Goal: Task Accomplishment & Management: Complete application form

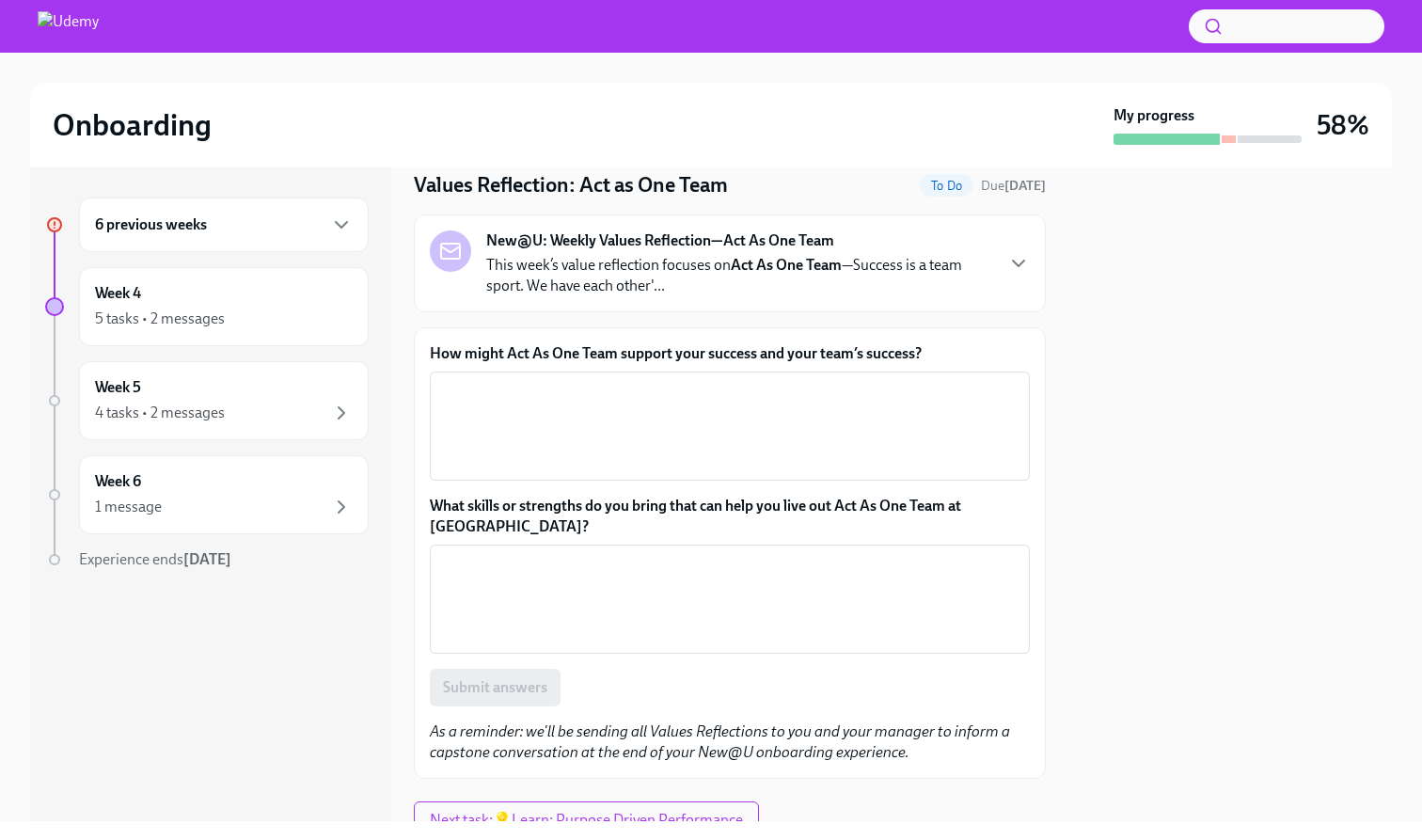
scroll to position [52, 0]
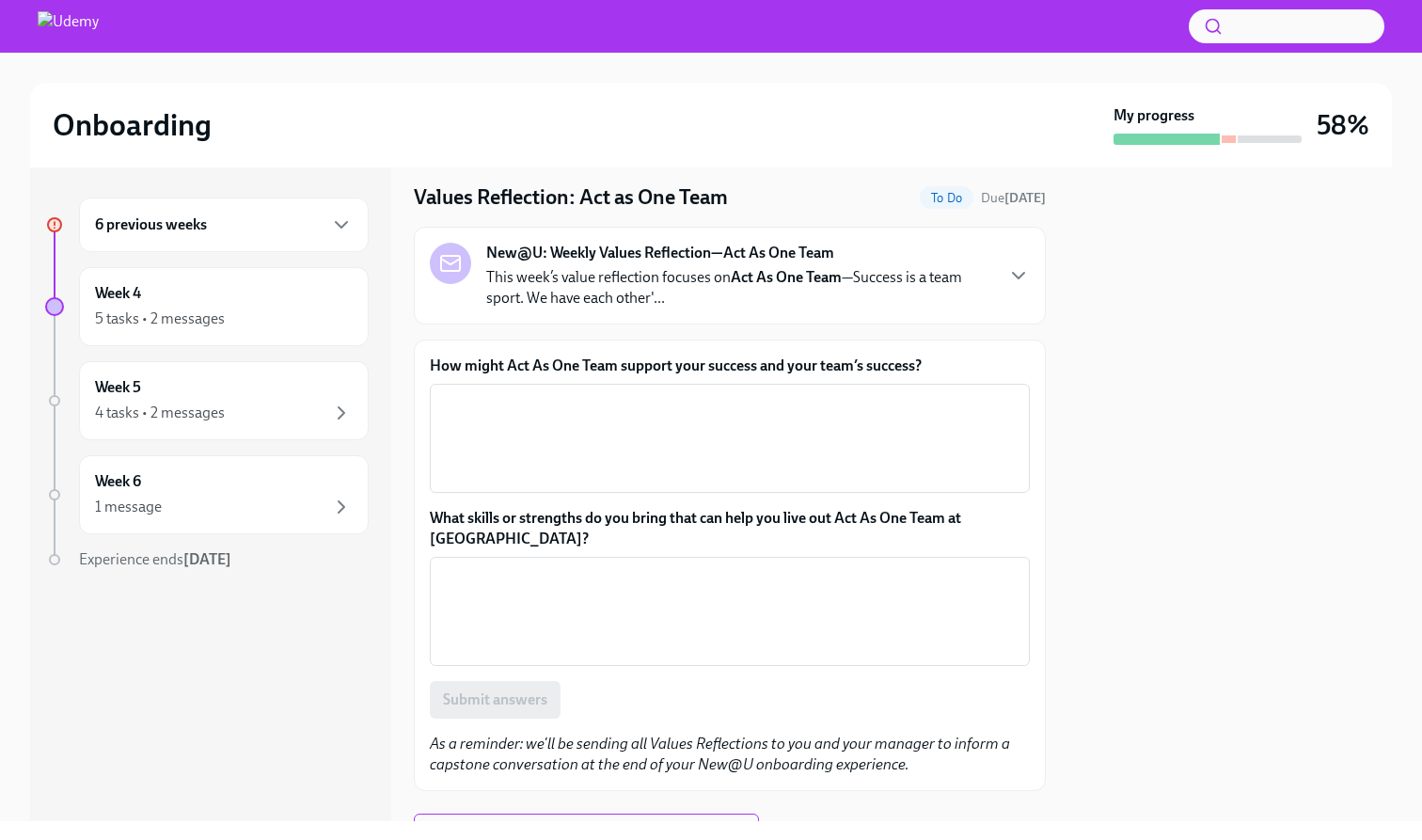
click at [996, 281] on div "New@U: Weekly Values Reflection—Act As One Team This week’s value reflection fo…" at bounding box center [729, 275] width 600 height 66
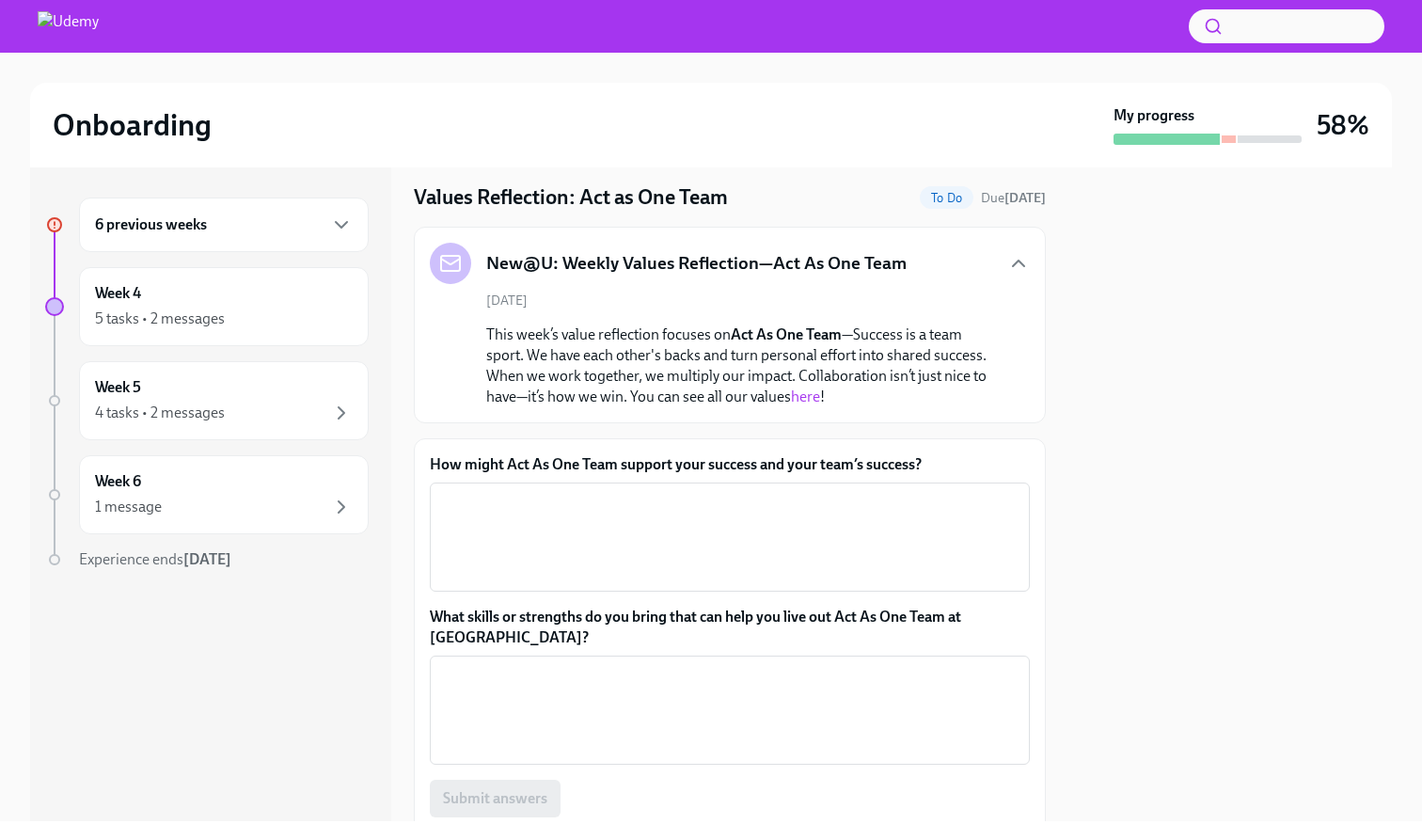
click at [810, 399] on link "here" at bounding box center [806, 396] width 29 height 18
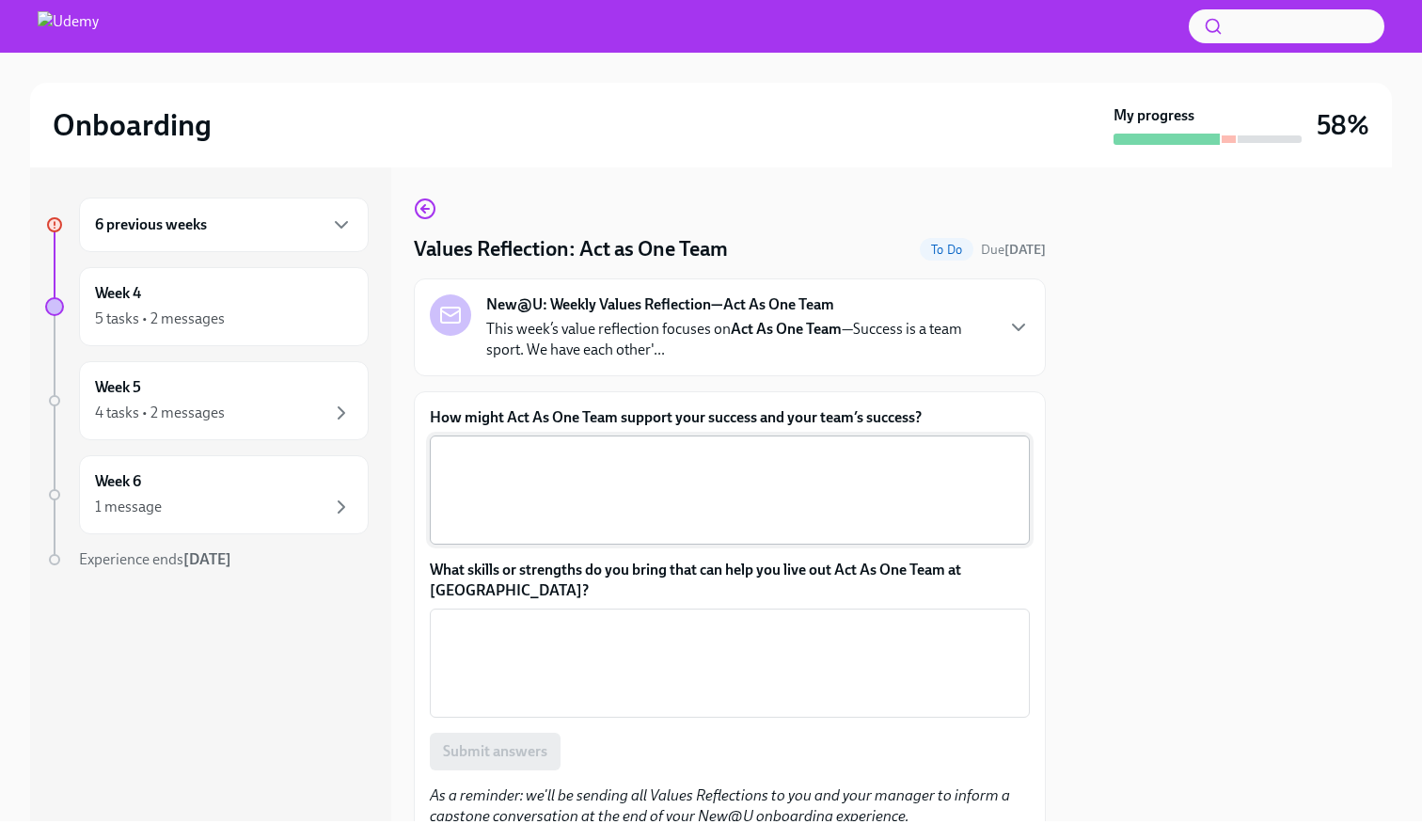
click at [764, 440] on div "x ​" at bounding box center [729, 490] width 600 height 109
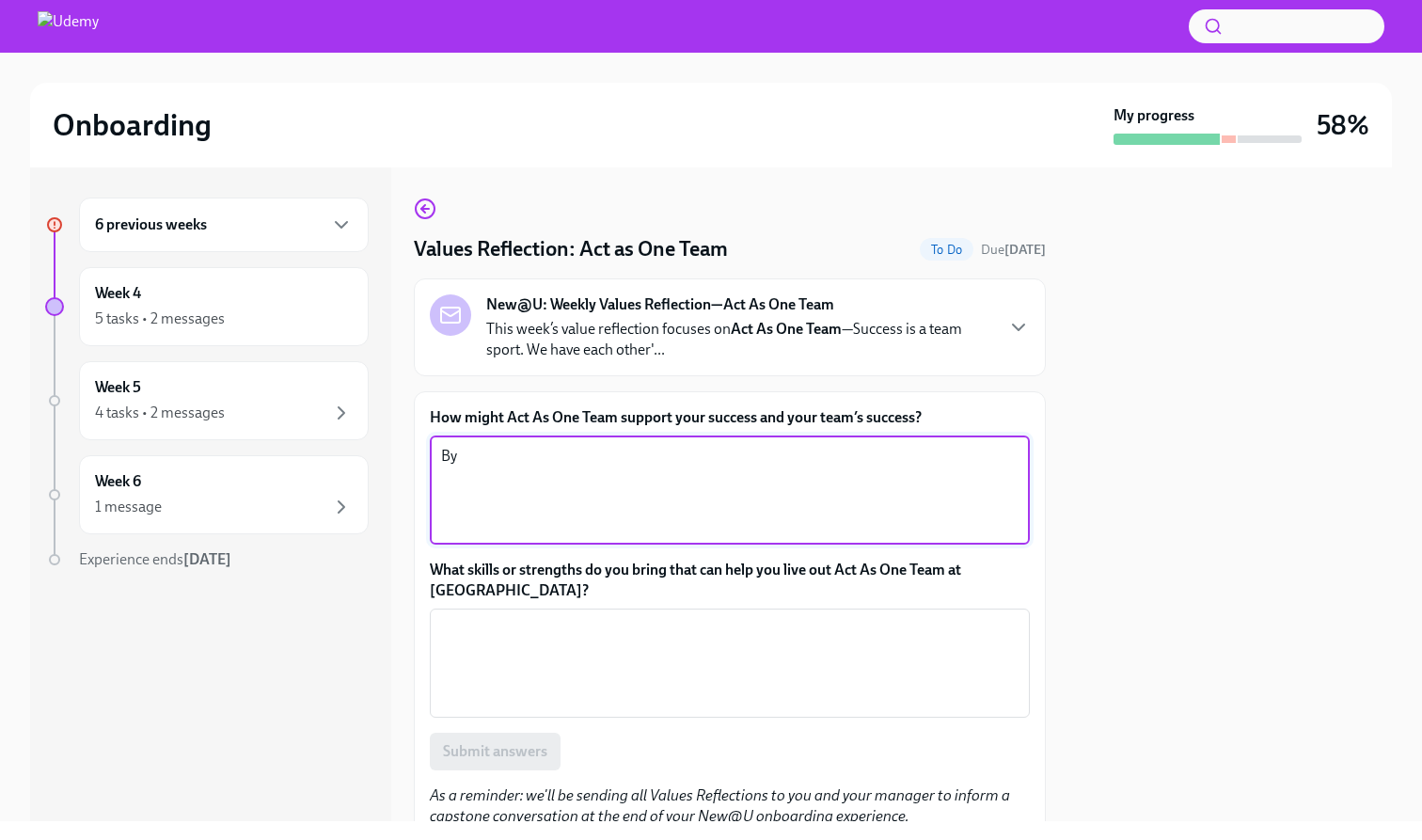
type textarea "B"
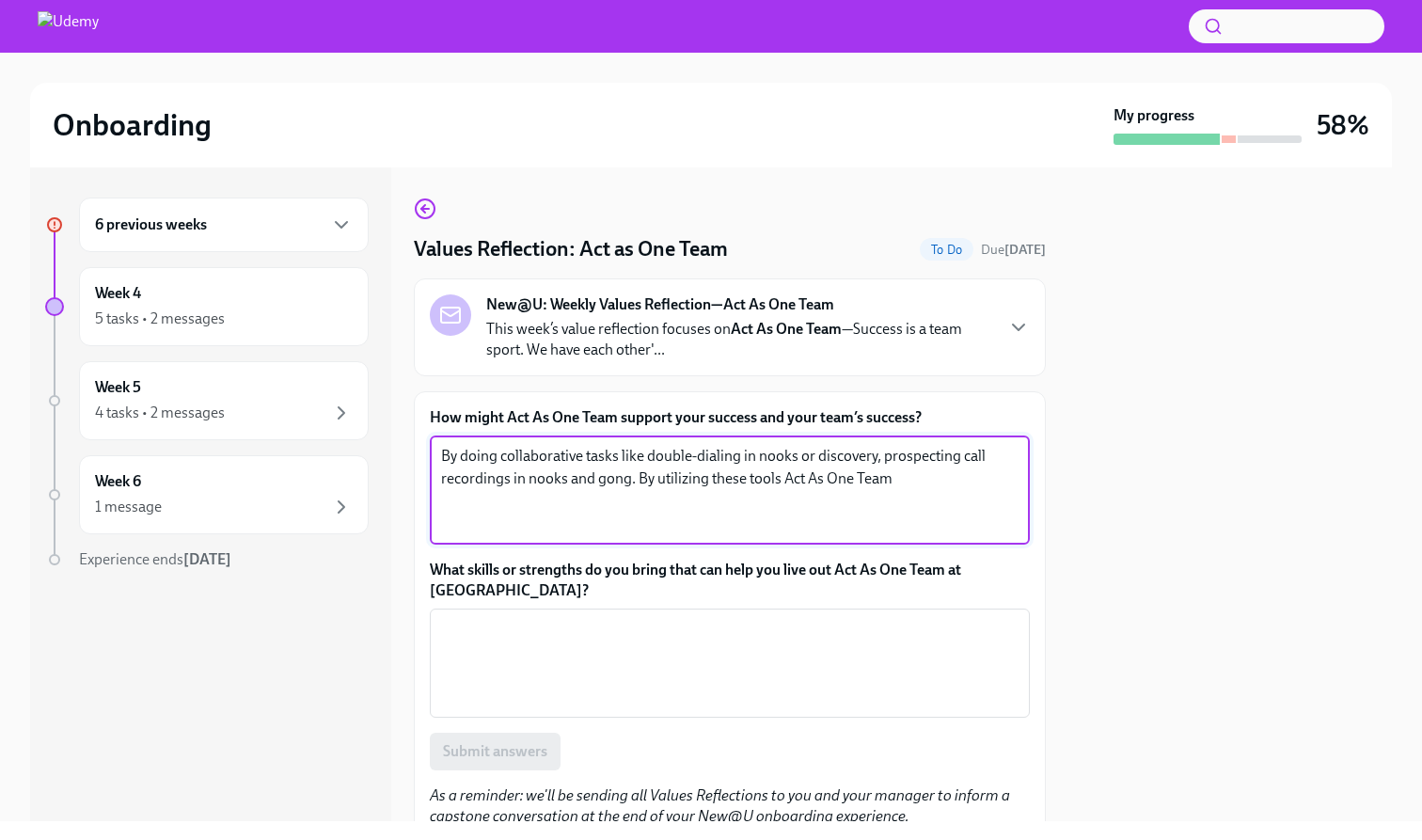
type textarea "By doing collaborative tasks like double-dialing in nooks or discovery, prospec…"
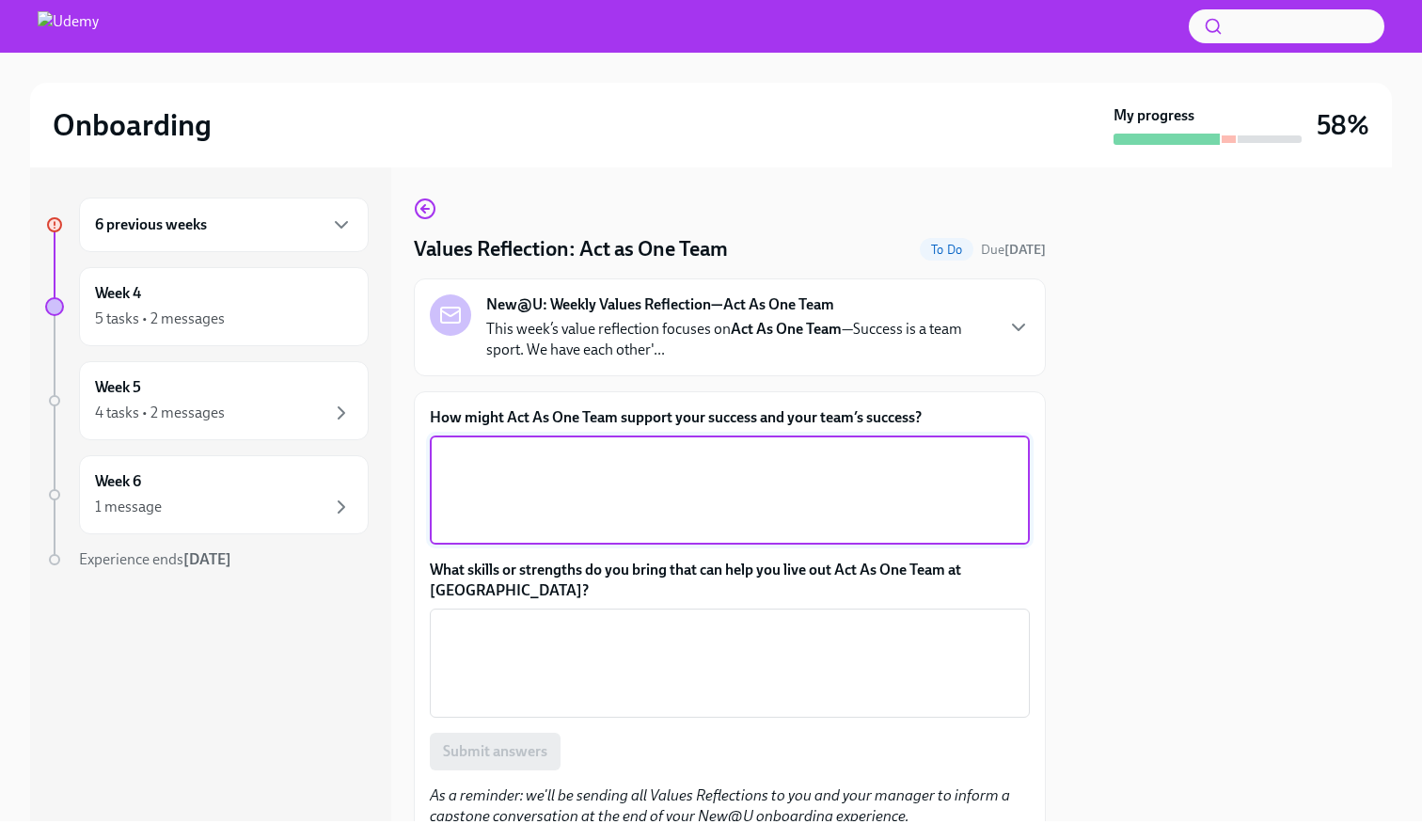
click at [666, 483] on textarea "How might Act As One Team support your success and your team’s success?" at bounding box center [730, 490] width 578 height 90
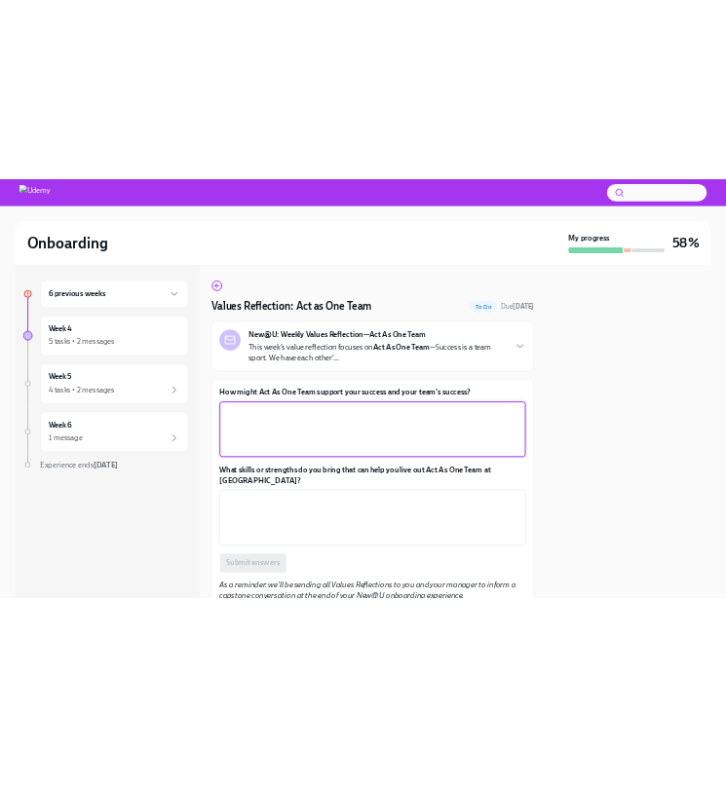
scroll to position [0, 0]
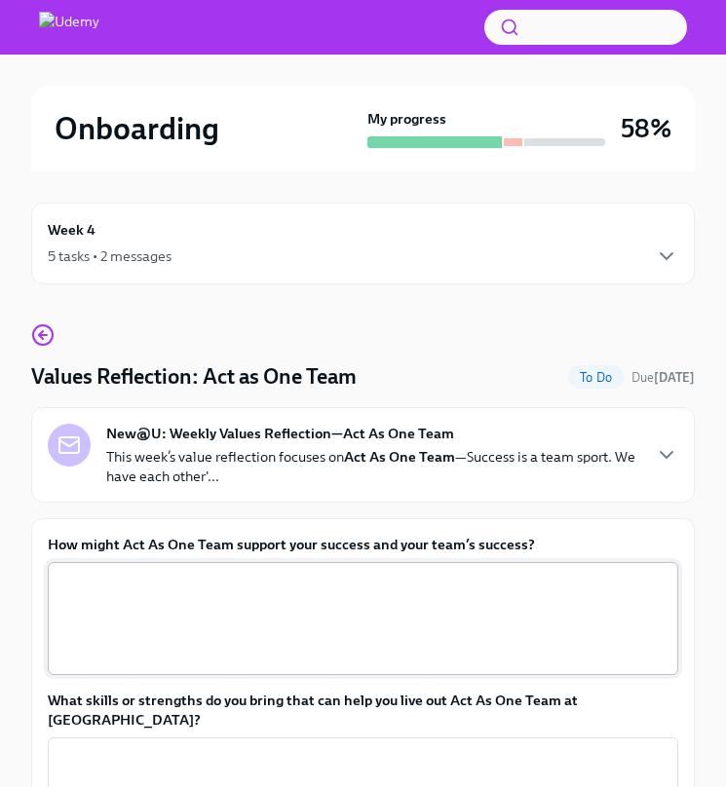
click at [257, 600] on textarea "How might Act As One Team support your success and your team’s success?" at bounding box center [362, 618] width 607 height 93
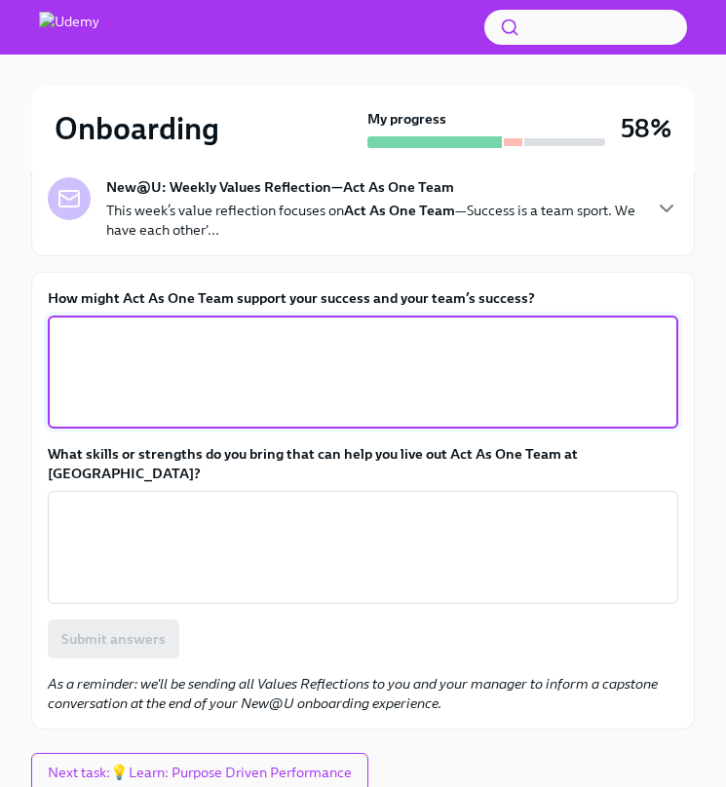
scroll to position [253, 0]
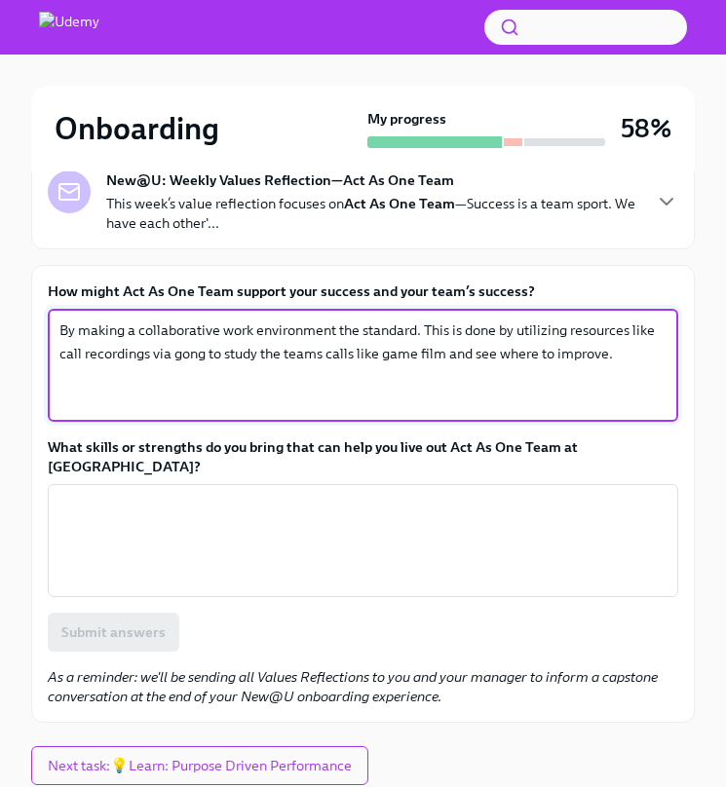
click at [310, 353] on textarea "By making a collaborative work environment the standard. This is done by utiliz…" at bounding box center [362, 364] width 607 height 93
click at [317, 354] on textarea "By making a collaborative work environment the standard. This is done by utiliz…" at bounding box center [362, 364] width 607 height 93
click at [319, 350] on textarea "By making a collaborative work environment the standard. This is done by utiliz…" at bounding box center [362, 364] width 607 height 93
click at [319, 356] on textarea "By making a collaborative work environment the standard. This is done by utiliz…" at bounding box center [362, 364] width 607 height 93
click at [322, 351] on textarea "By making a collaborative work environment the standard. This is done by utiliz…" at bounding box center [362, 364] width 607 height 93
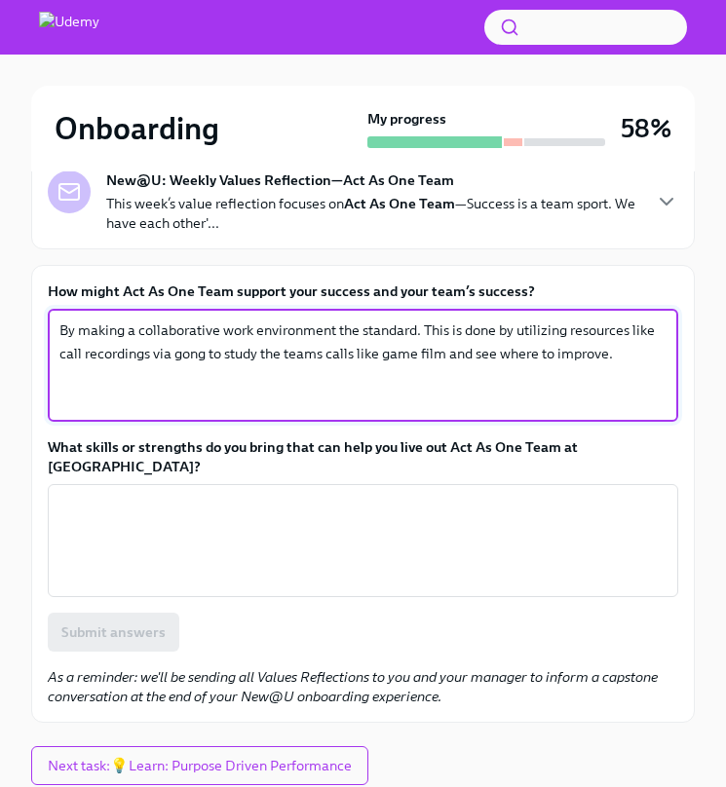
drag, startPoint x: 342, startPoint y: 362, endPoint x: 324, endPoint y: 354, distance: 19.2
click at [324, 354] on textarea "By making a collaborative work environment the standard. This is done by utiliz…" at bounding box center [362, 364] width 607 height 93
click at [628, 354] on textarea "By making a collaborative work environment the standard. This is done by utiliz…" at bounding box center [362, 364] width 607 height 93
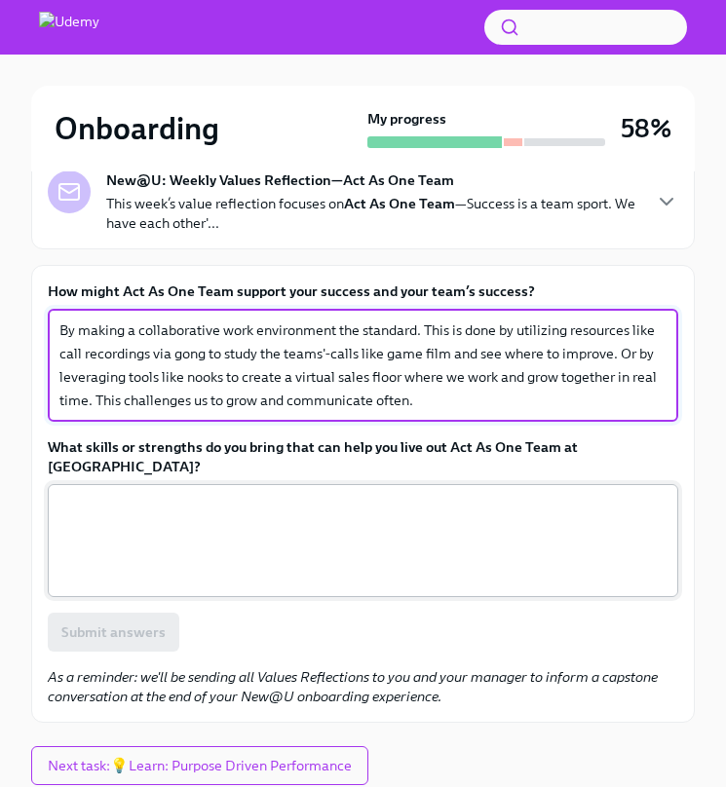
type textarea "By making a collaborative work environment the standard. This is done by utiliz…"
click at [472, 508] on textarea "What skills or strengths do you bring that can help you live out Act As One Tea…" at bounding box center [362, 540] width 607 height 93
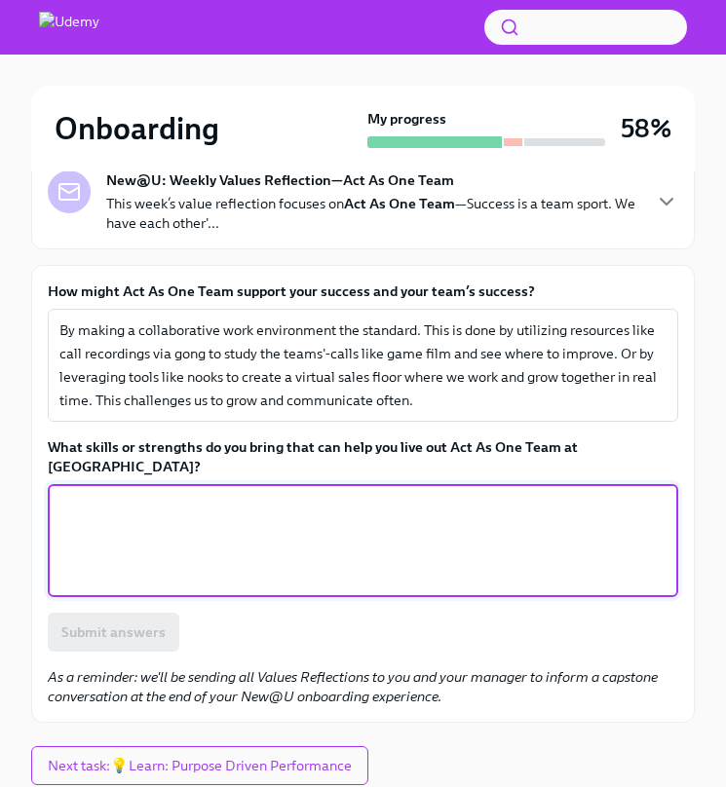
type textarea "j"
type textarea "B"
type textarea "S"
type textarea "I"
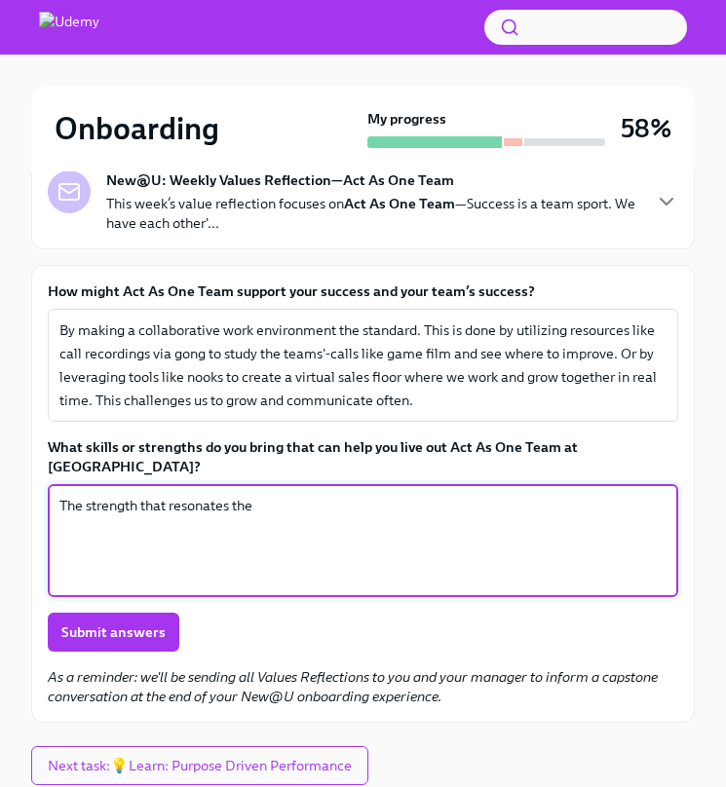
click at [135, 494] on textarea "The strength that resonates the" at bounding box center [362, 540] width 607 height 93
click at [236, 494] on textarea "The strengths that resonates the" at bounding box center [362, 540] width 607 height 93
click at [405, 510] on textarea "The strengths that resonate the" at bounding box center [362, 540] width 607 height 93
click at [405, 508] on textarea "The strengths that resonate the" at bounding box center [362, 540] width 607 height 93
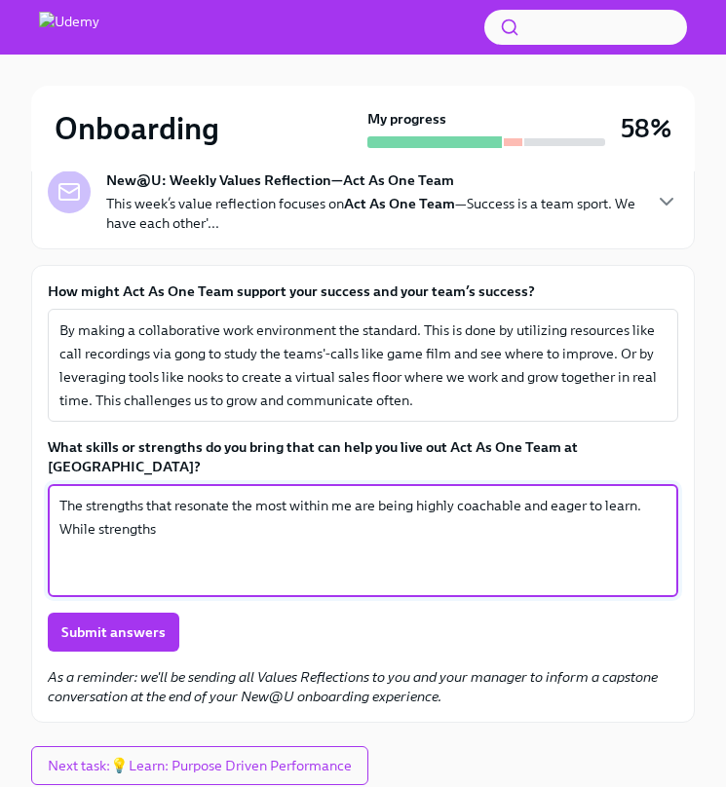
click at [93, 509] on textarea "The strengths that resonate the most within me are being highly coachable and e…" at bounding box center [362, 540] width 607 height 93
click at [245, 522] on textarea "The strengths that resonate the most within me are being highly coachable and e…" at bounding box center [362, 540] width 607 height 93
type textarea "The strengths that resonate the most within me are being highly coachable and e…"
click at [96, 622] on span "Submit answers" at bounding box center [113, 631] width 104 height 19
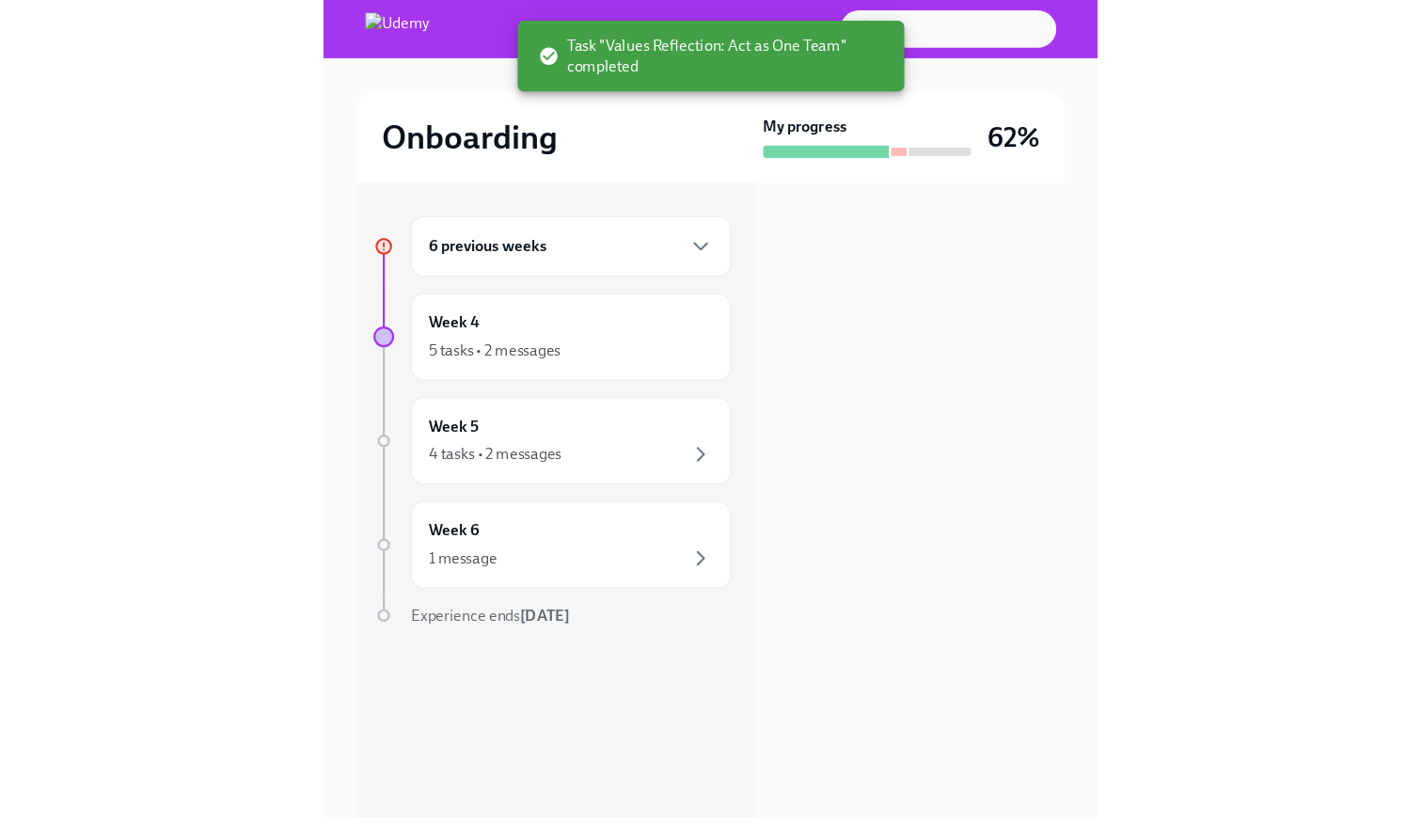
scroll to position [0, 0]
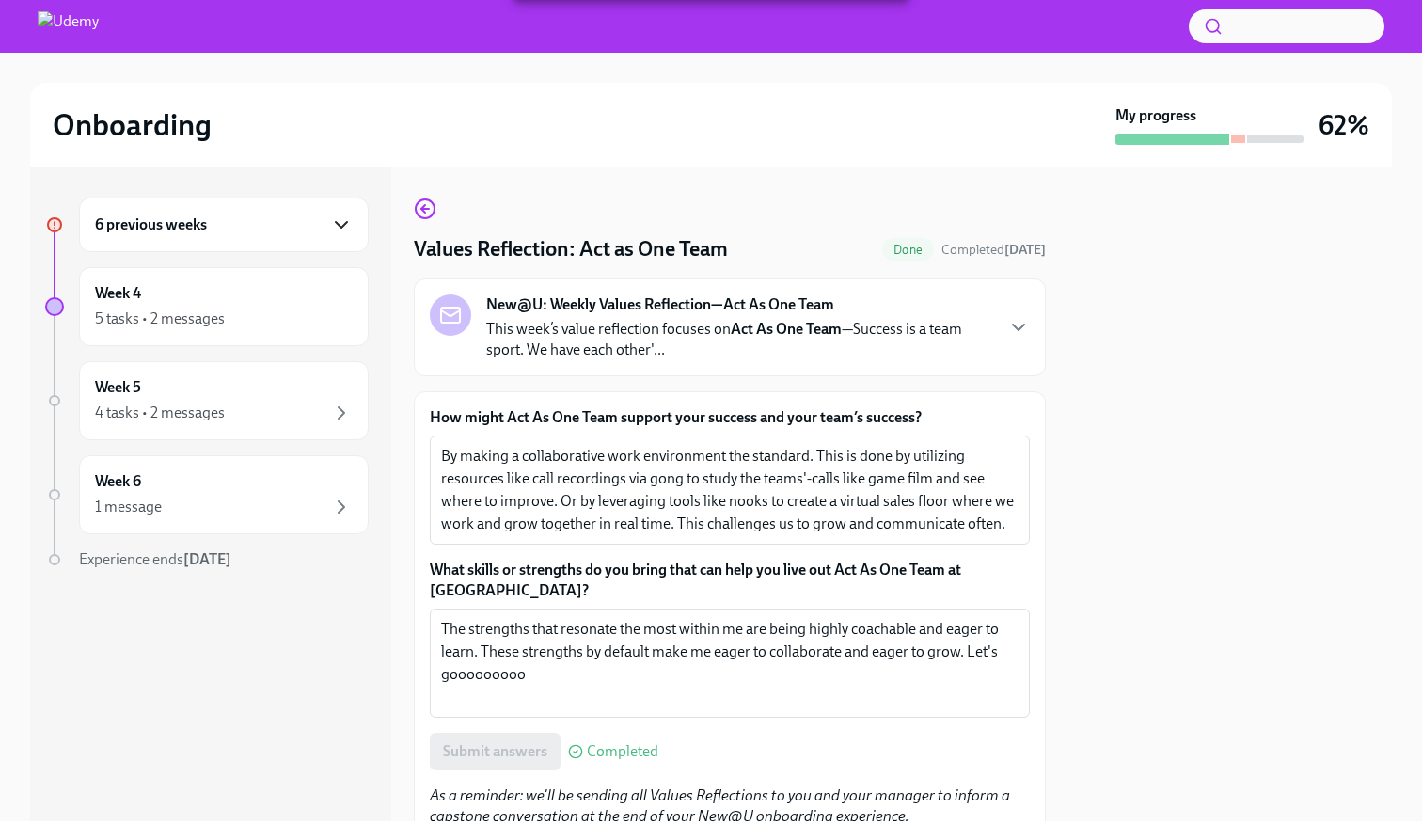
click at [352, 228] on icon "button" at bounding box center [341, 224] width 22 height 22
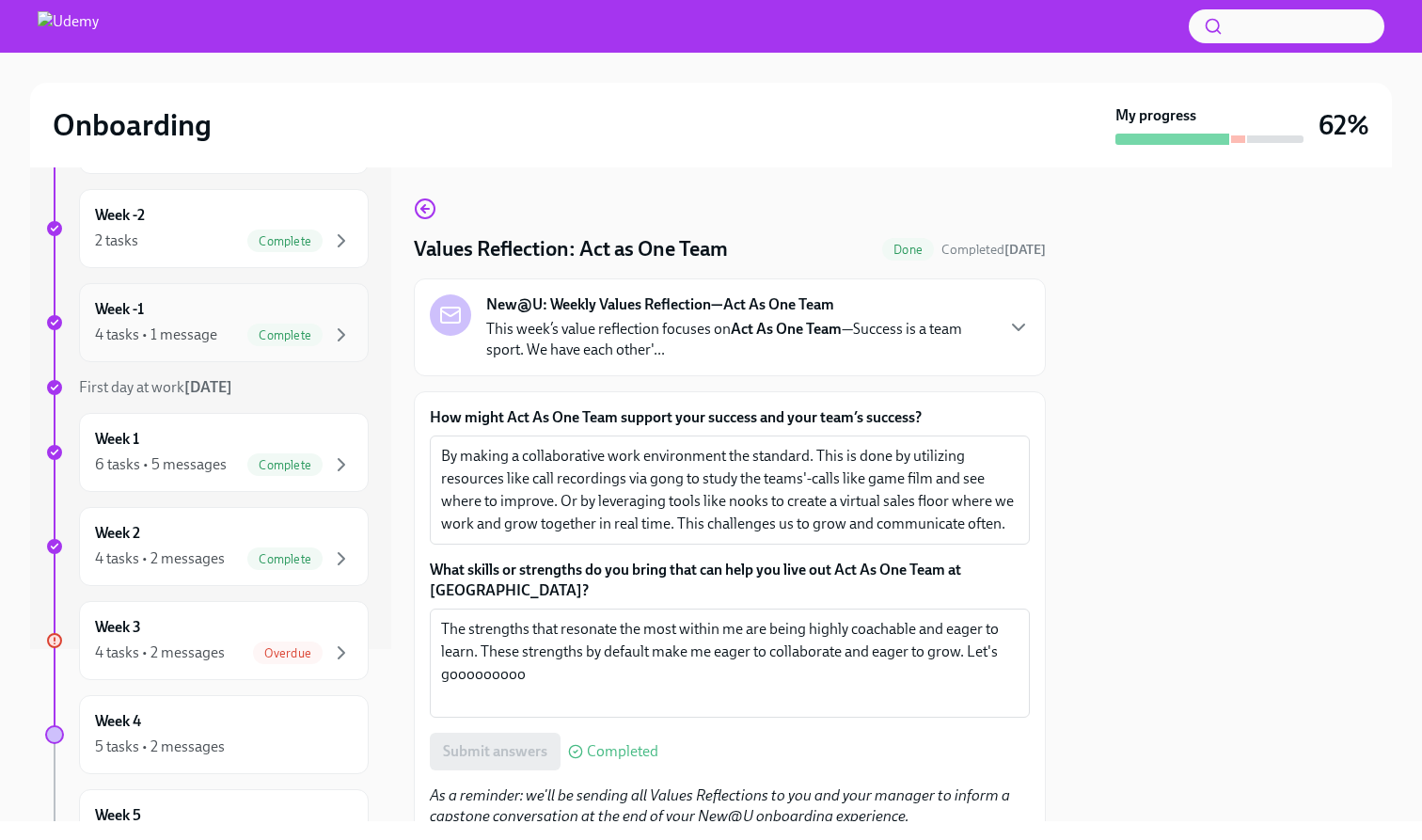
scroll to position [196, 0]
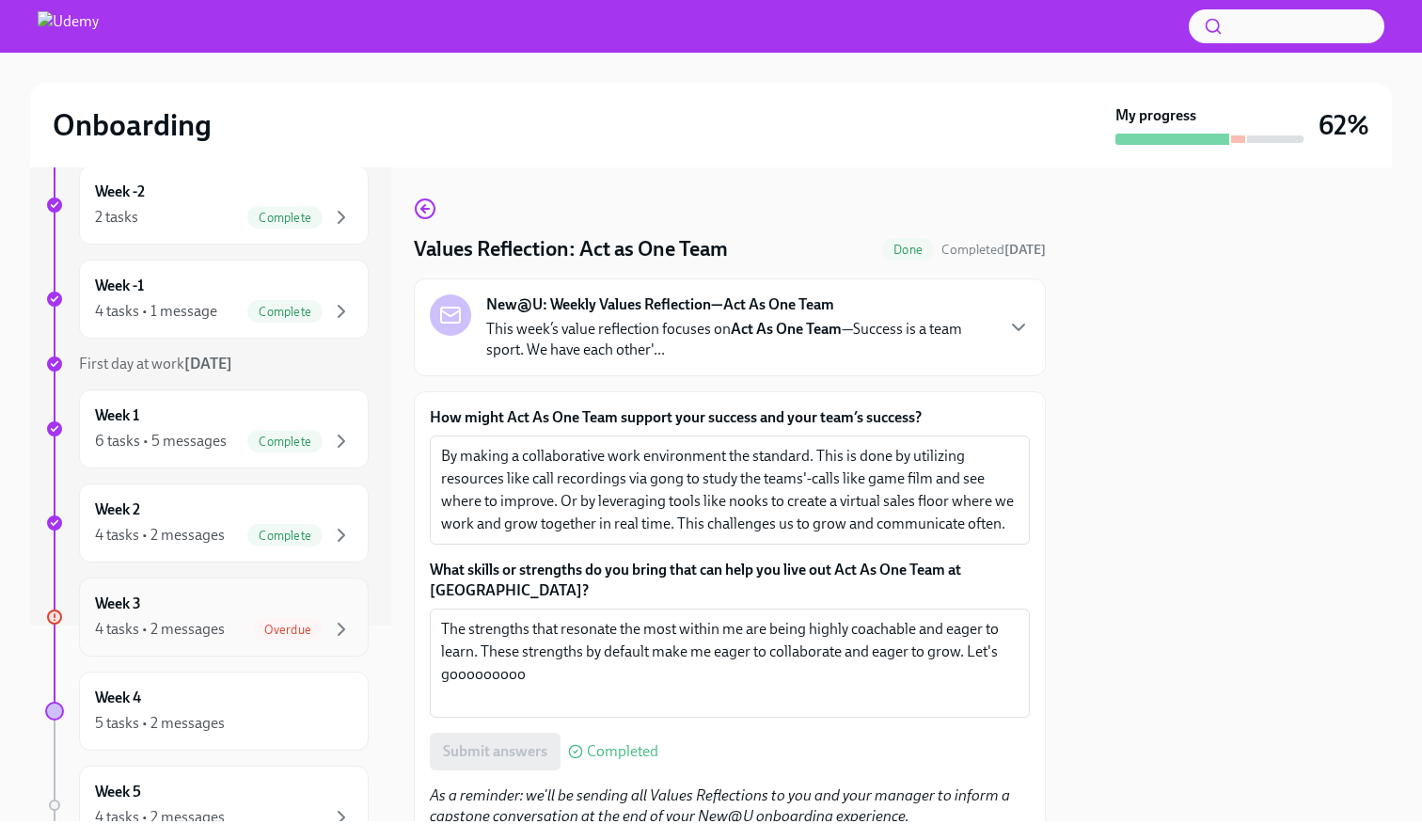
click at [209, 616] on div "Week 3 4 tasks • 2 messages Overdue" at bounding box center [223, 617] width 258 height 47
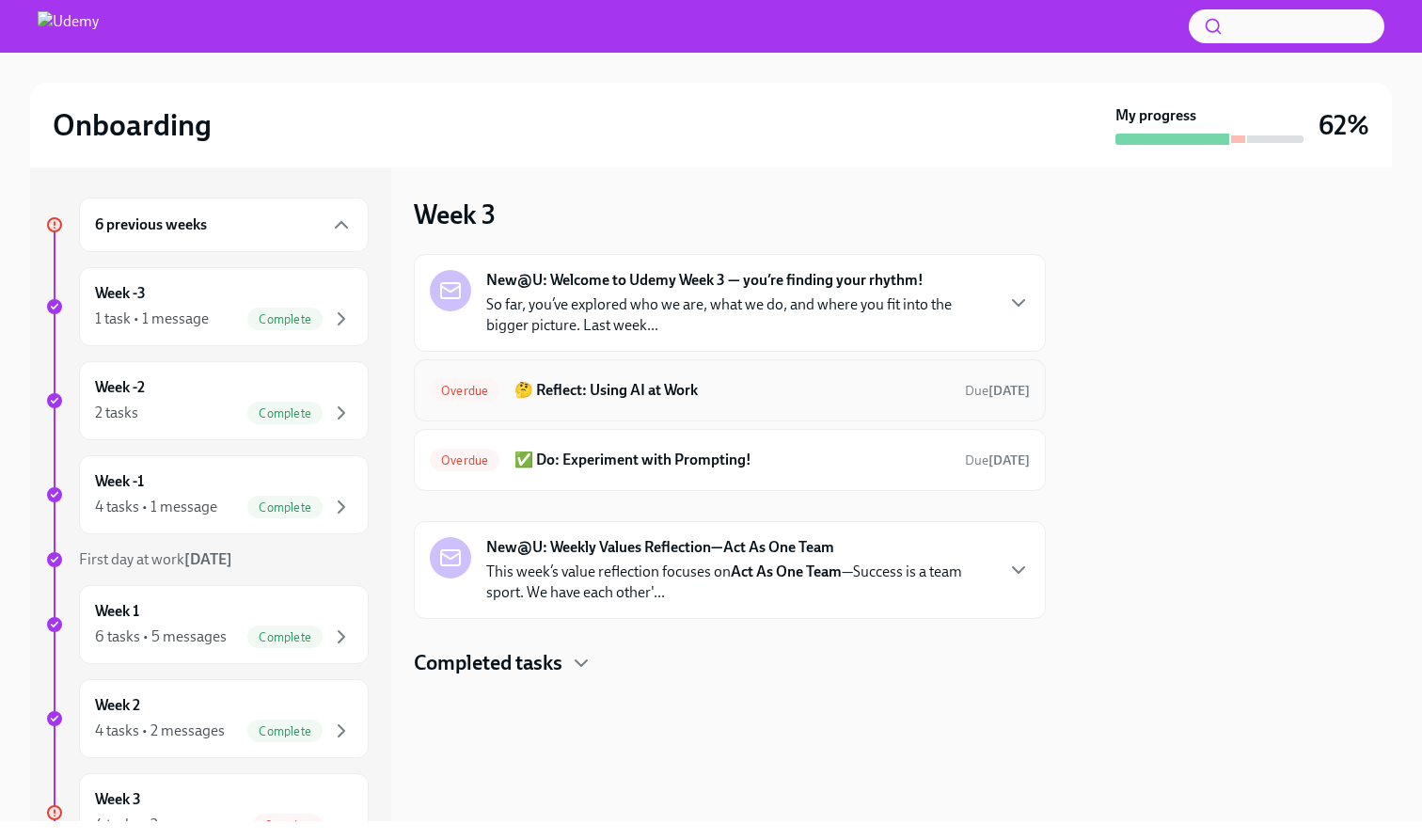
click at [776, 395] on h6 "🤔 Reflect: Using AI at Work" at bounding box center [732, 389] width 436 height 20
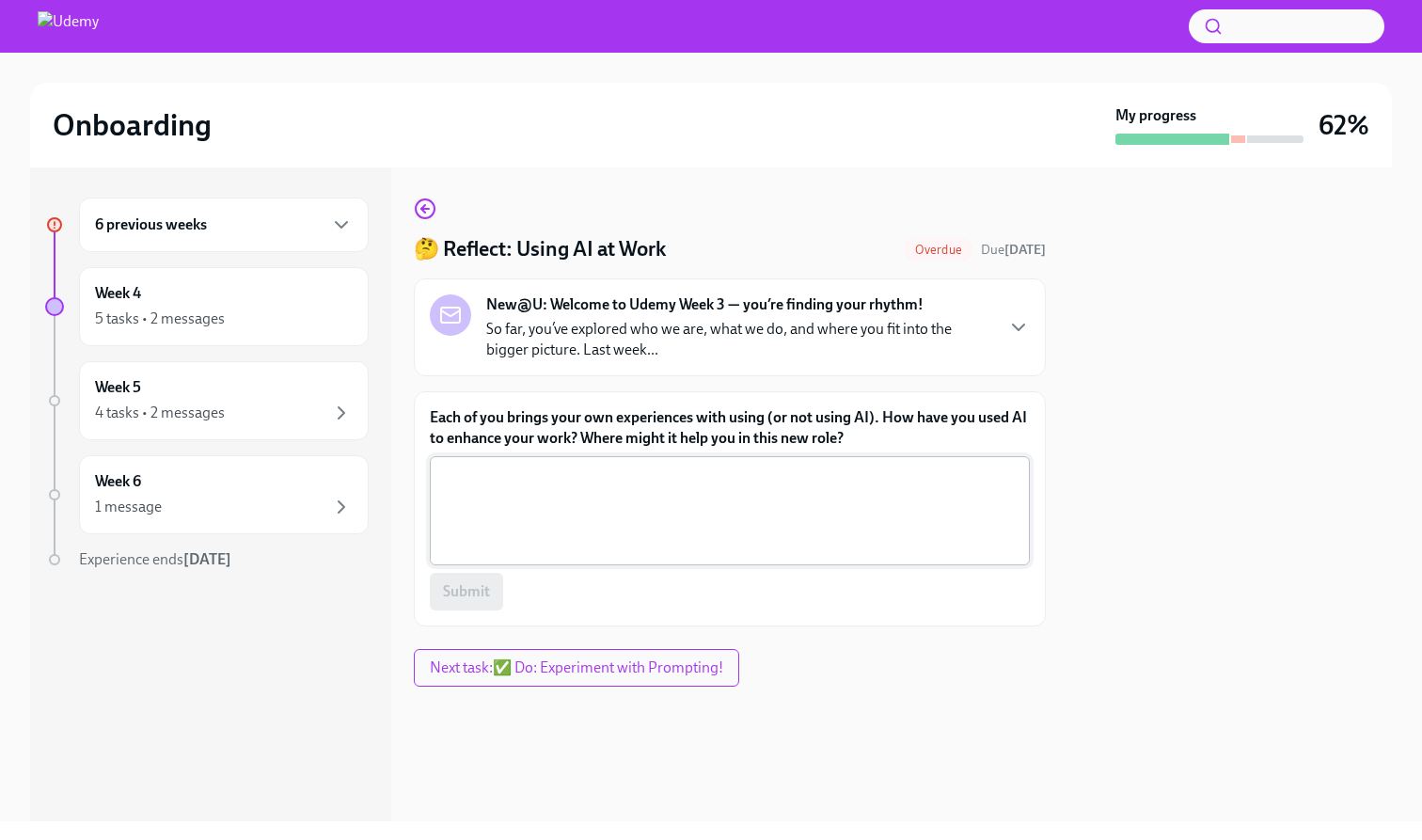
click at [576, 507] on textarea "Each of you brings your own experiences with using (or not using AI). How have …" at bounding box center [730, 510] width 578 height 90
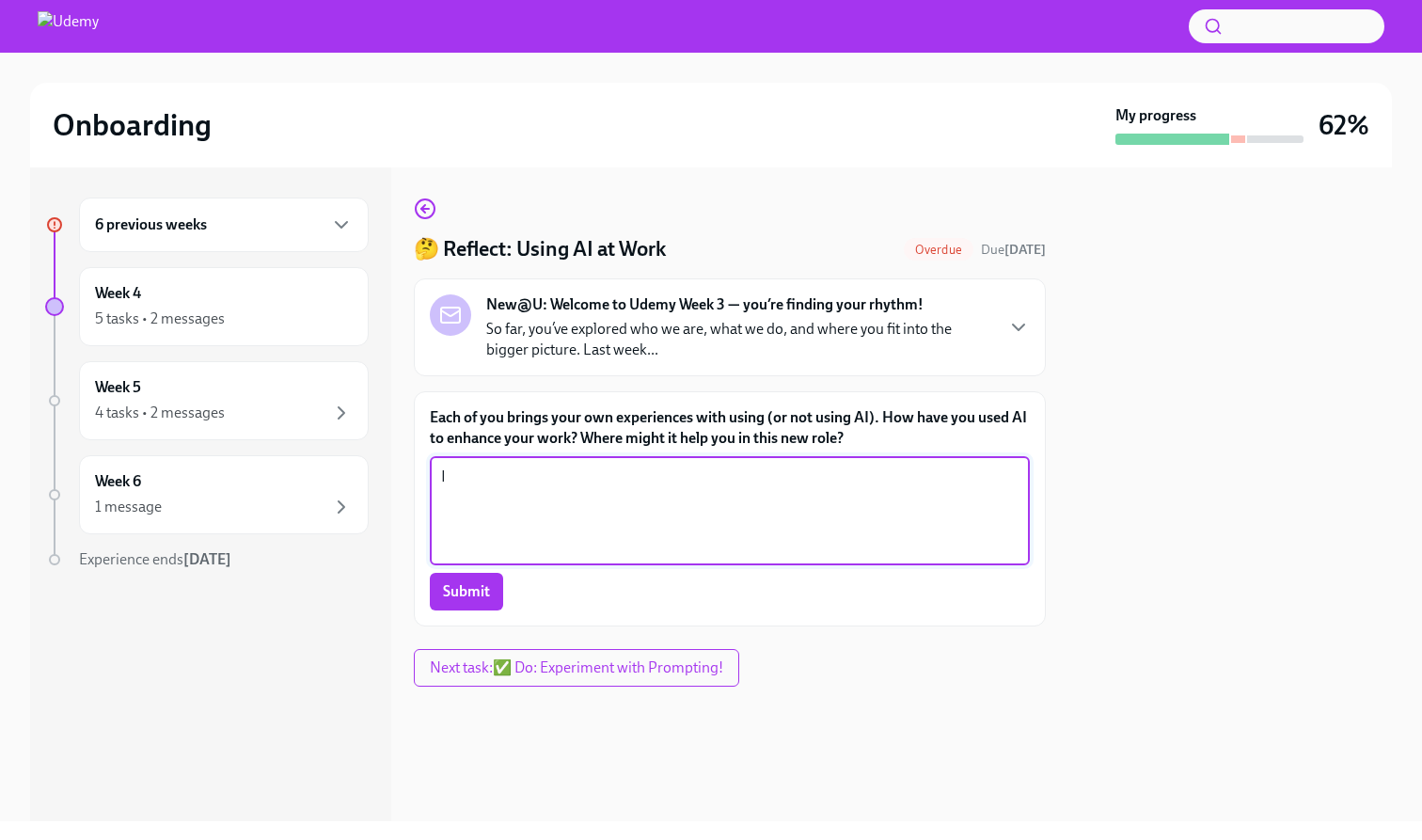
type textarea "I"
type textarea "F"
type textarea "I"
type textarea "R"
type textarea "Currently the AI tool I am most fond of within my work is Toq"
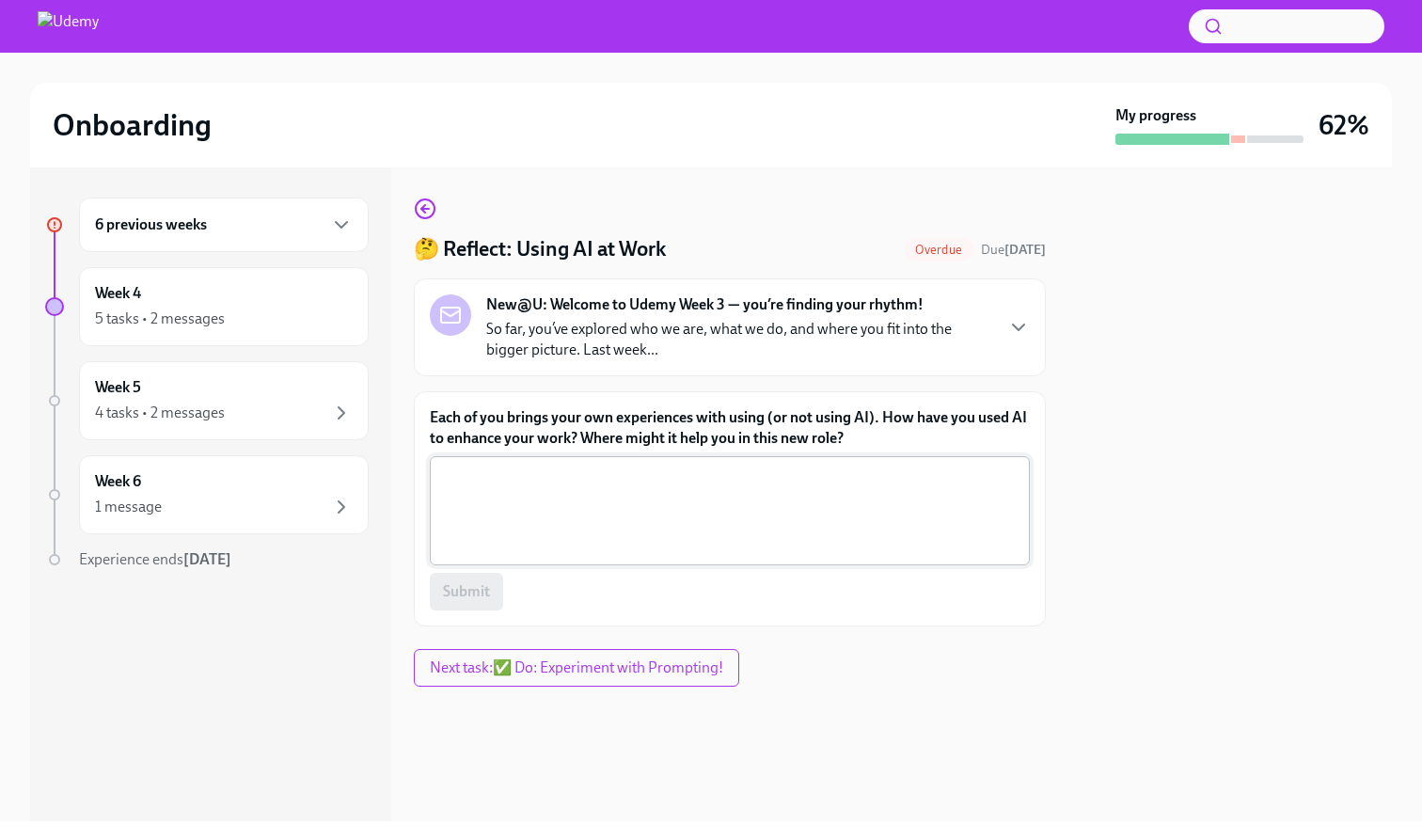
click at [563, 489] on textarea "Each of you brings your own experiences with using (or not using AI). How have …" at bounding box center [730, 510] width 578 height 90
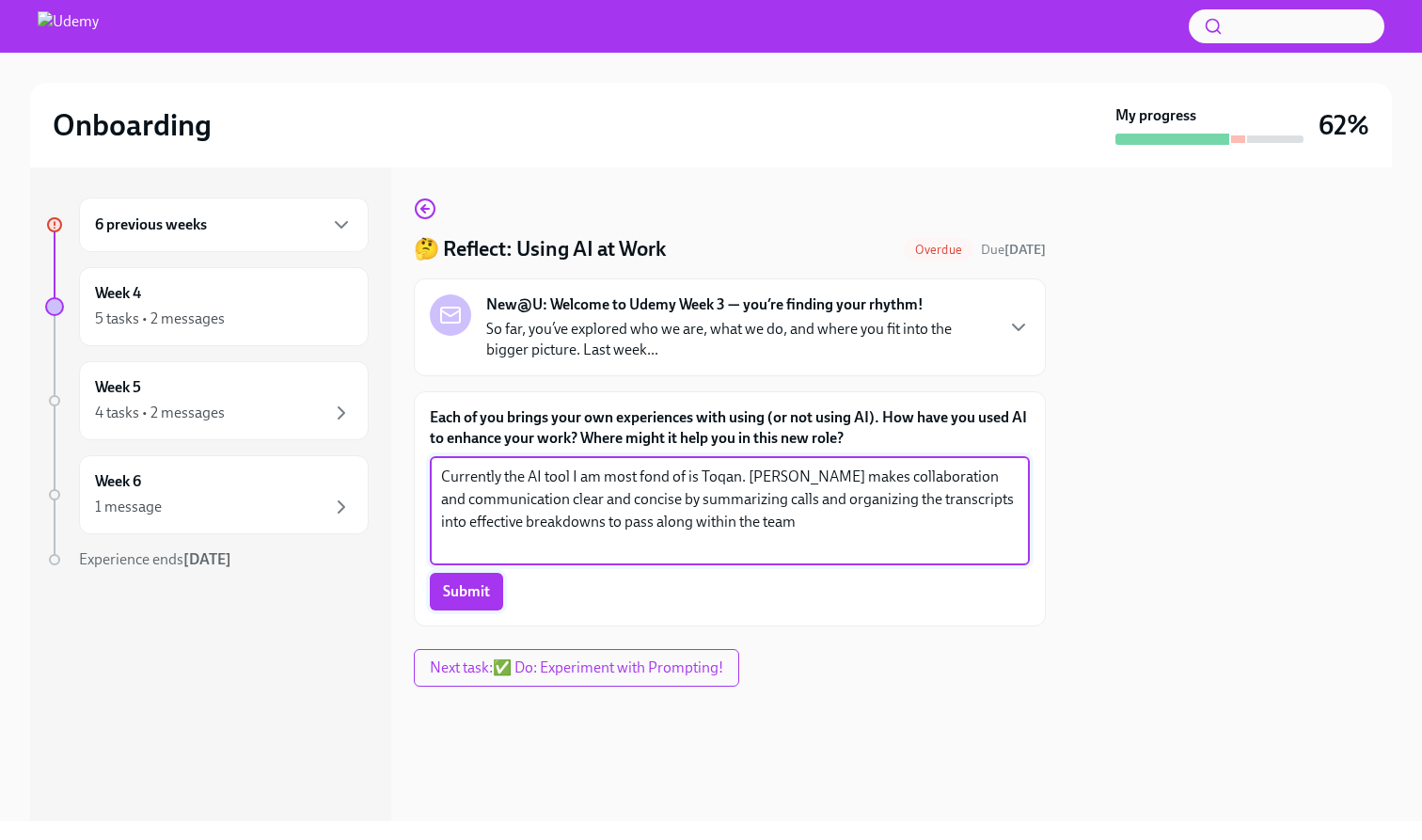
type textarea "Currently the AI tool I am most fond of is Toqan. [PERSON_NAME] makes collabora…"
click at [486, 595] on span "Submit" at bounding box center [467, 591] width 47 height 18
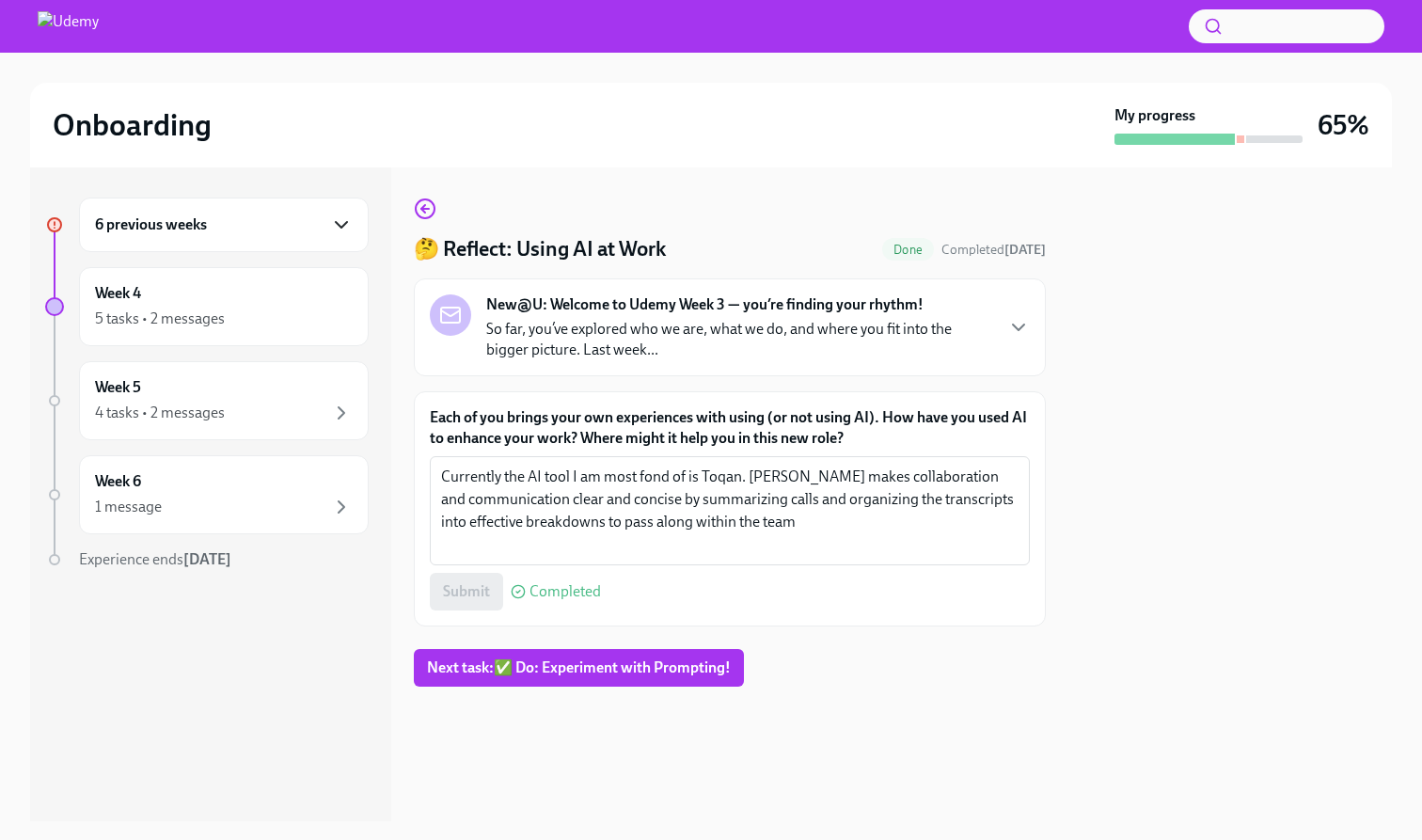
click at [340, 227] on icon "button" at bounding box center [342, 225] width 12 height 6
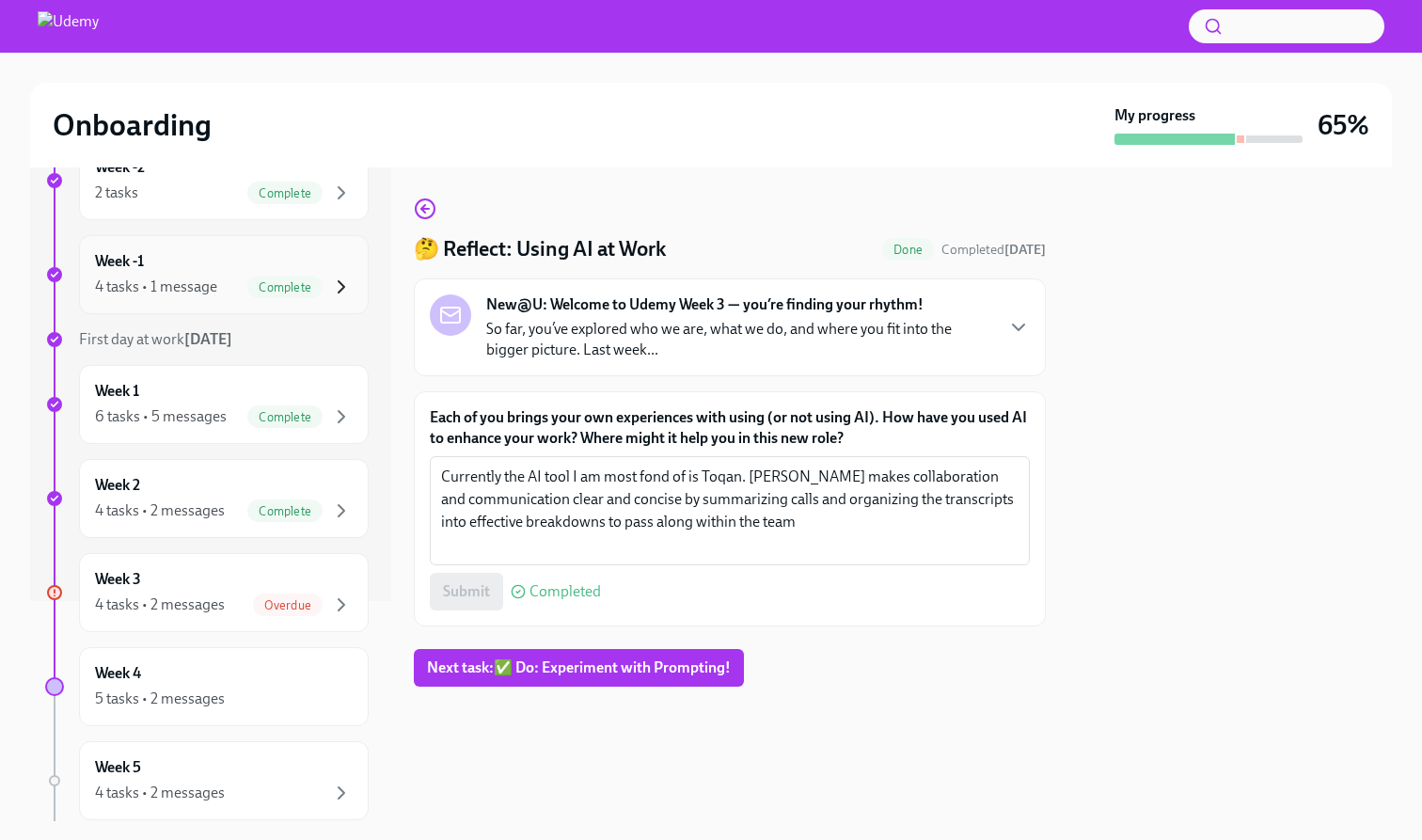
scroll to position [255, 0]
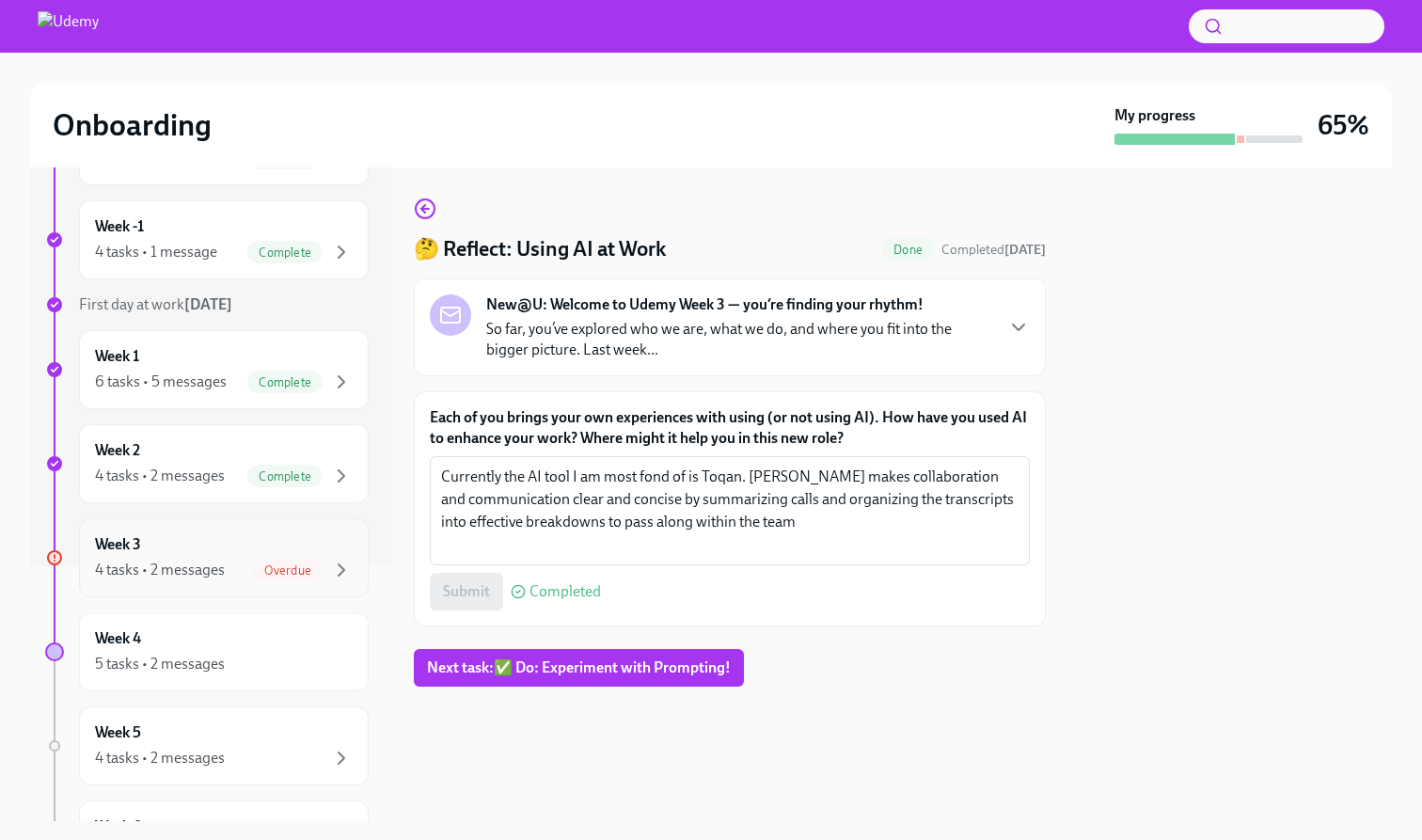
click at [239, 546] on div "Week 3 4 tasks • 2 messages Overdue" at bounding box center [223, 557] width 258 height 47
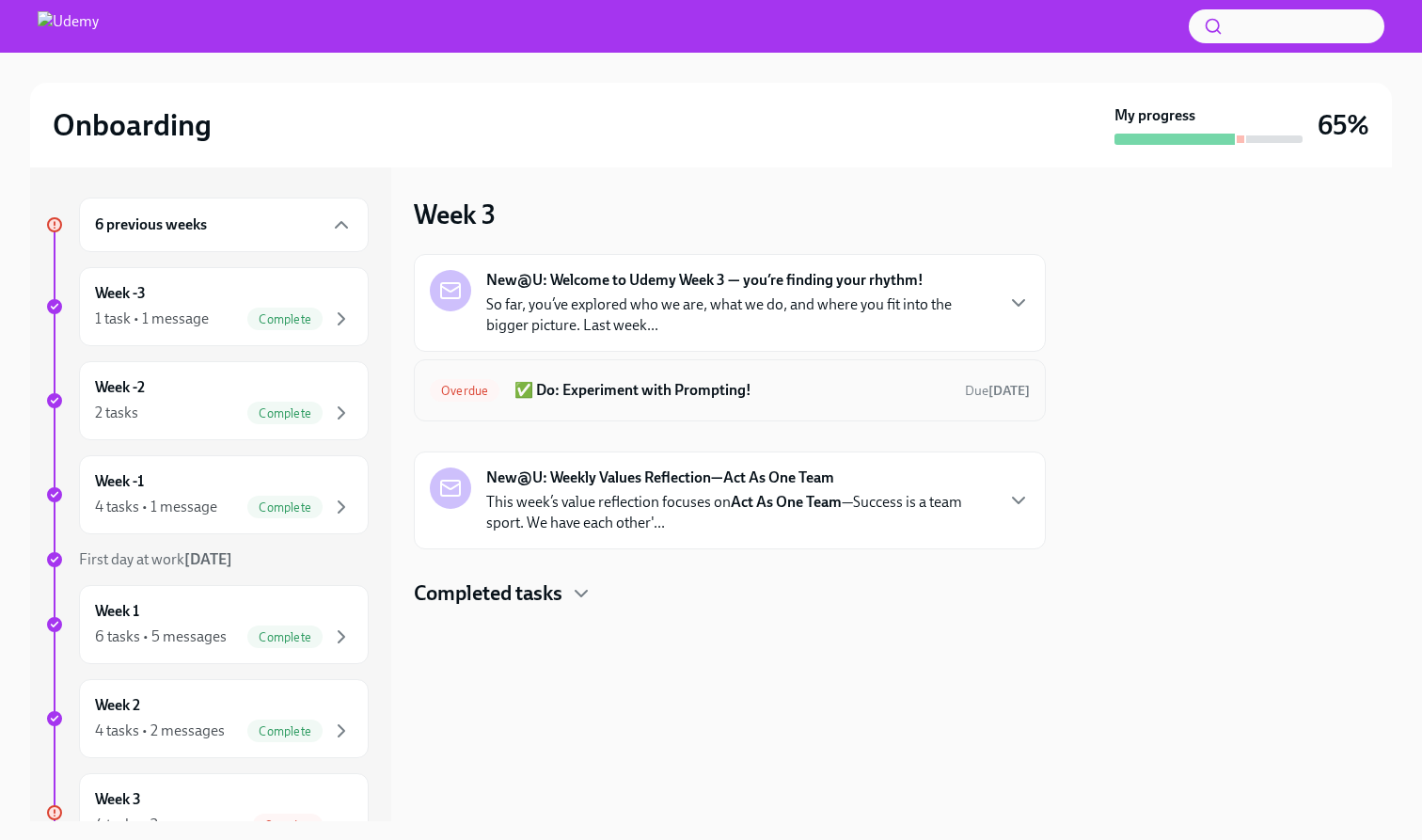
click at [811, 388] on h6 "✅ Do: Experiment with Prompting!" at bounding box center [732, 389] width 436 height 20
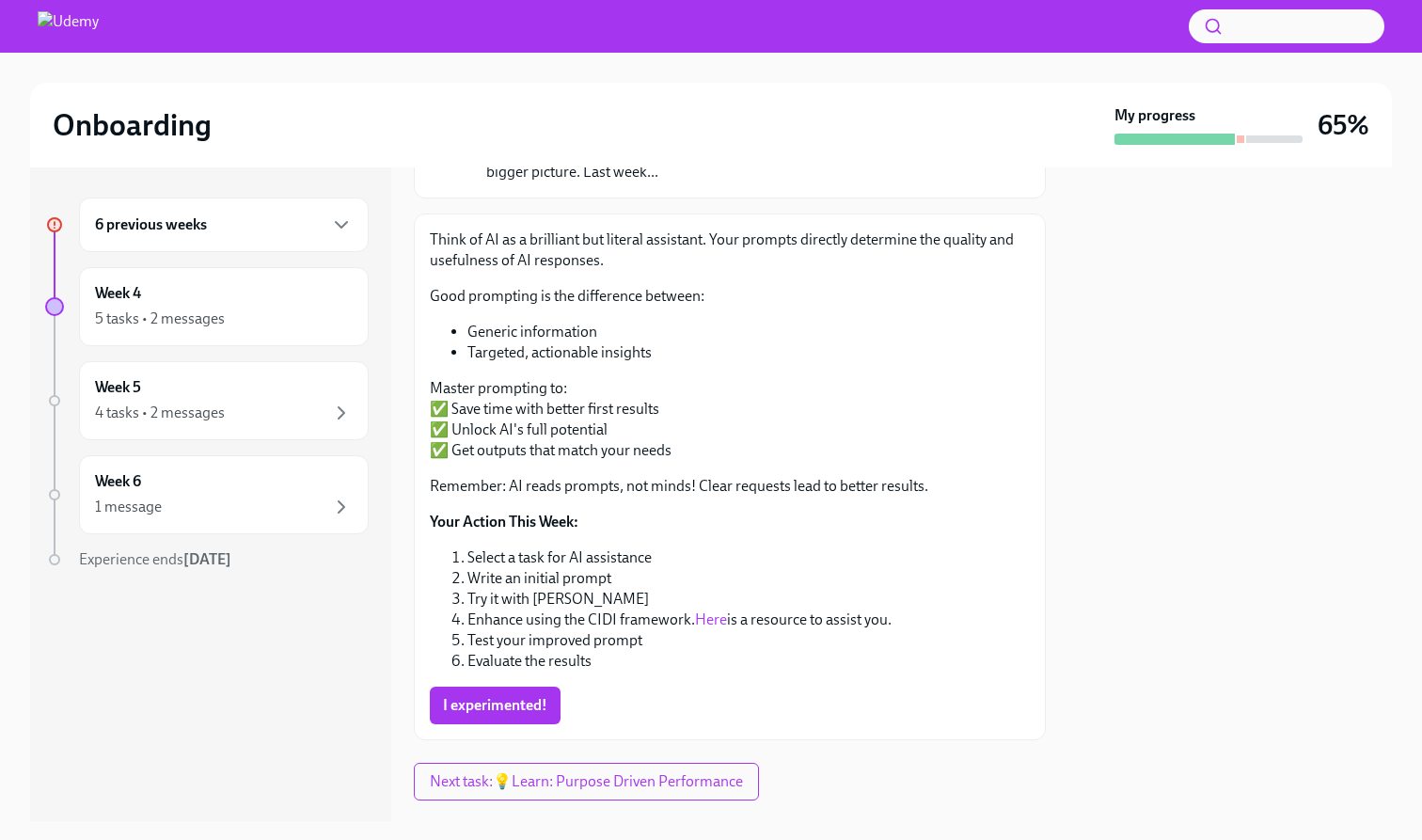
scroll to position [208, 0]
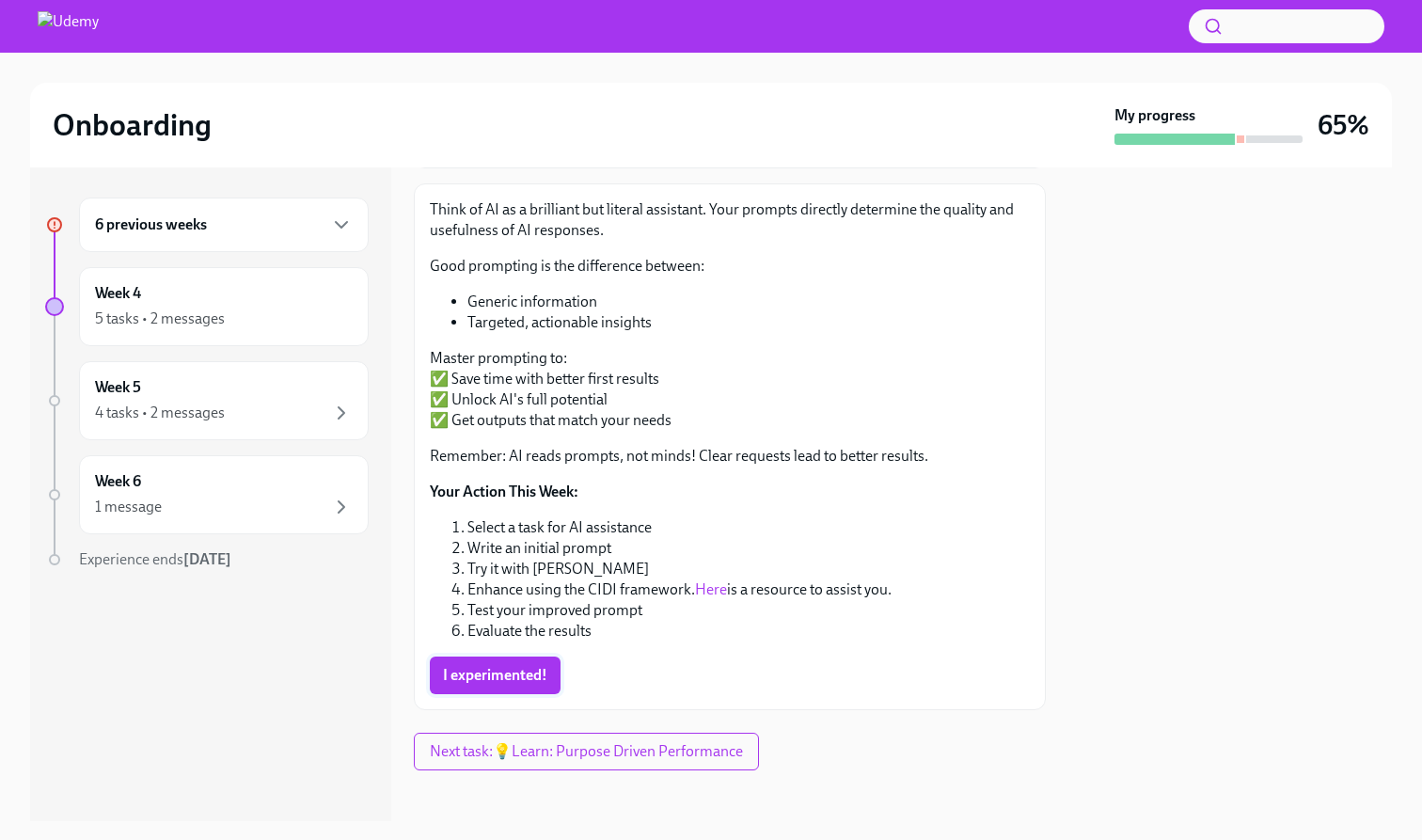
click at [515, 669] on span "I experimented!" at bounding box center [496, 674] width 104 height 18
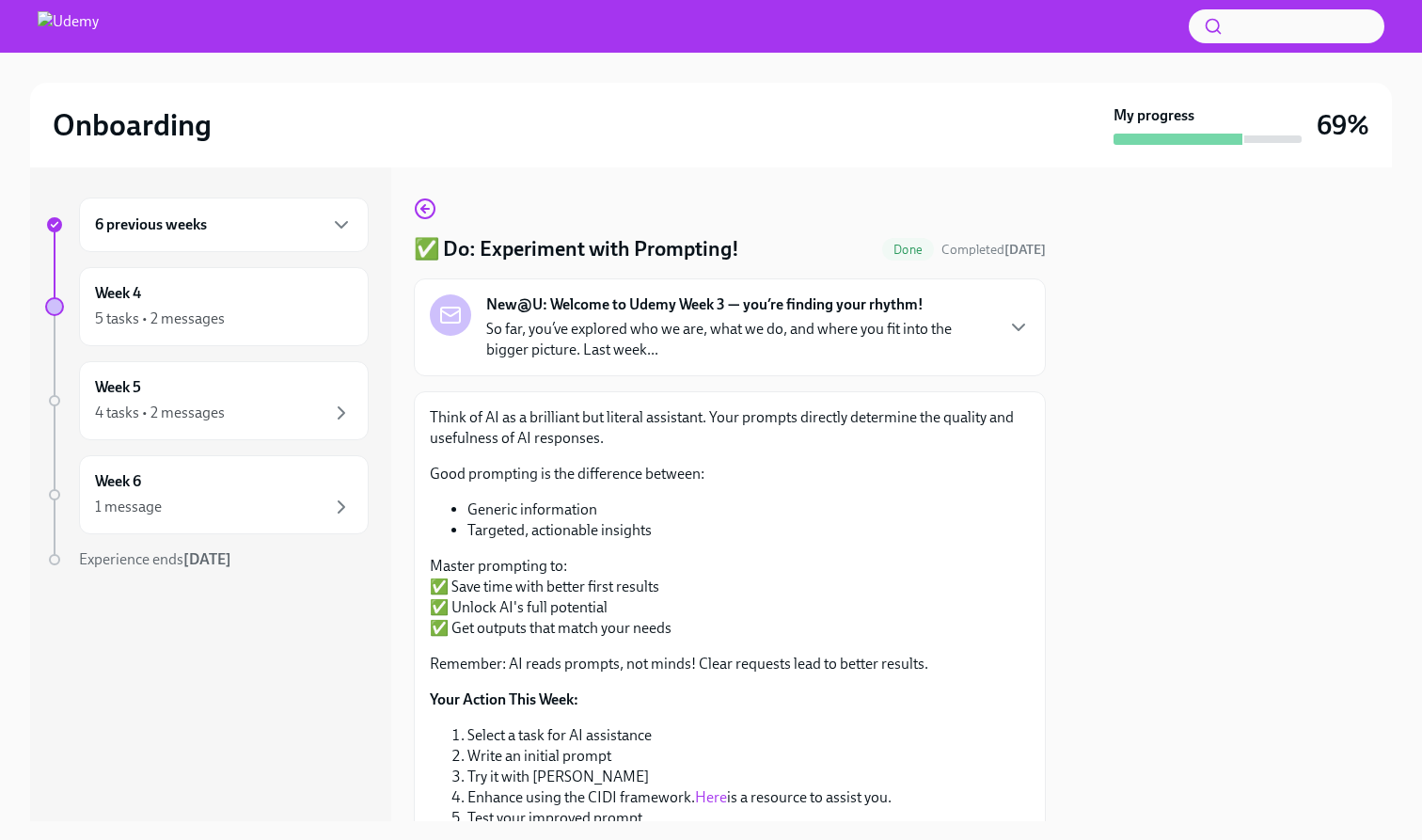
click at [306, 223] on div "6 previous weeks" at bounding box center [223, 224] width 258 height 22
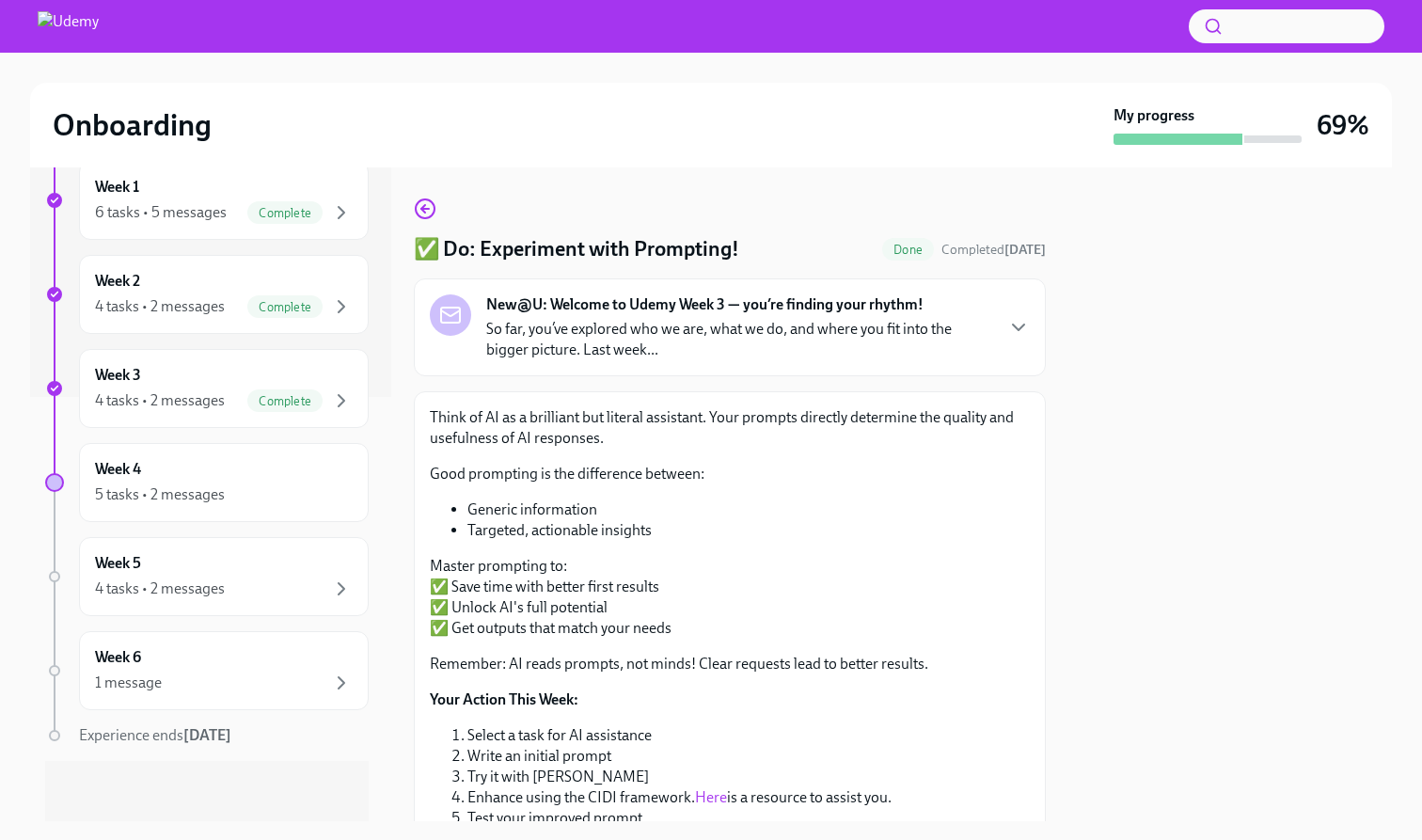
scroll to position [424, 0]
click at [250, 490] on div "5 tasks • 2 messages" at bounding box center [223, 494] width 258 height 22
